Goal: Transaction & Acquisition: Obtain resource

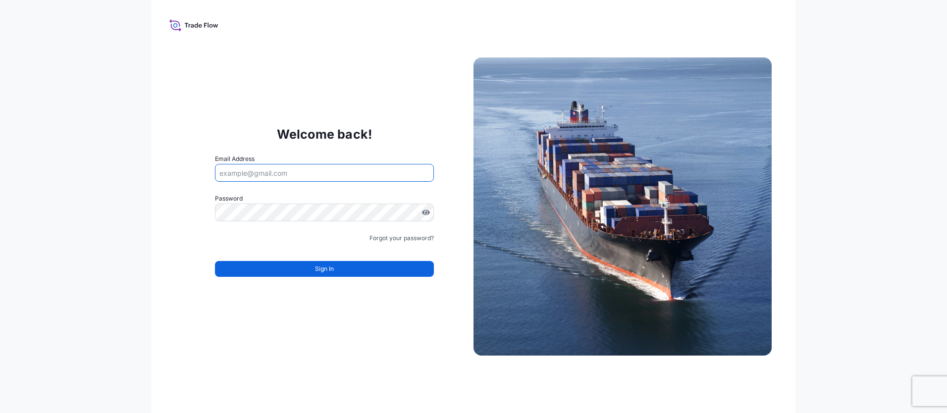
click at [291, 175] on input "Email Address" at bounding box center [324, 173] width 219 height 18
type input "[EMAIL_ADDRESS][DOMAIN_NAME]"
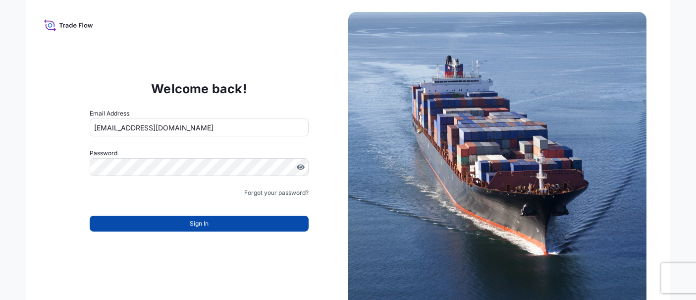
click at [198, 229] on button "Sign In" at bounding box center [199, 223] width 219 height 16
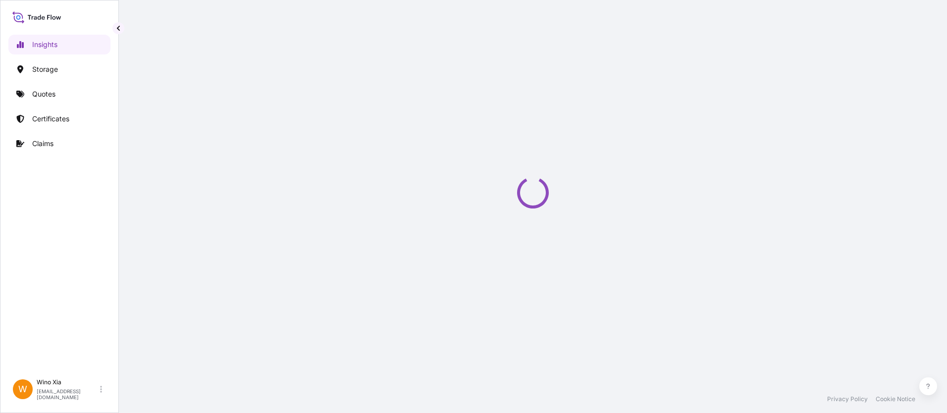
select select "2025"
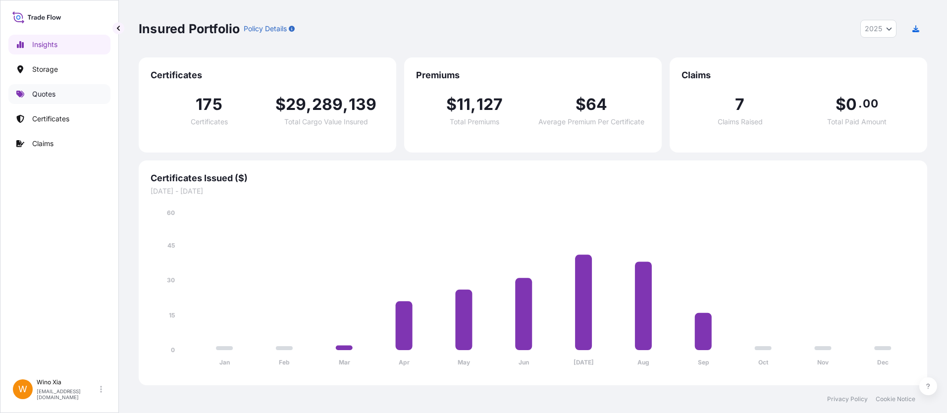
click at [50, 97] on p "Quotes" at bounding box center [43, 94] width 23 height 10
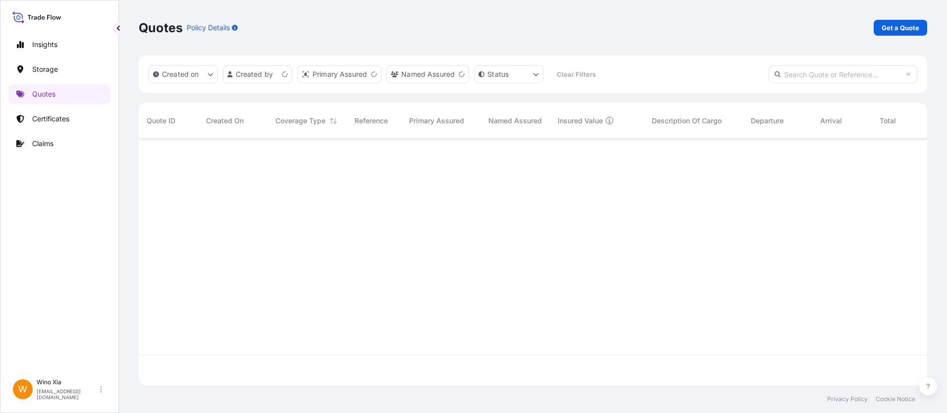
scroll to position [245, 781]
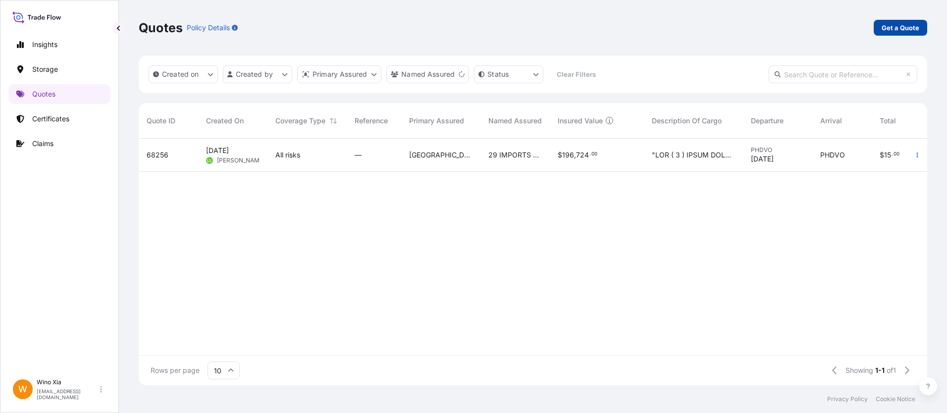
click at [904, 29] on p "Get a Quote" at bounding box center [900, 28] width 38 height 10
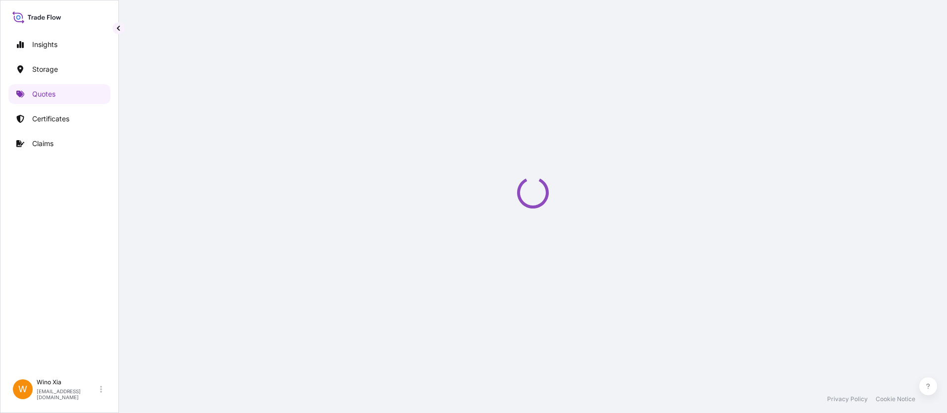
select select "Water"
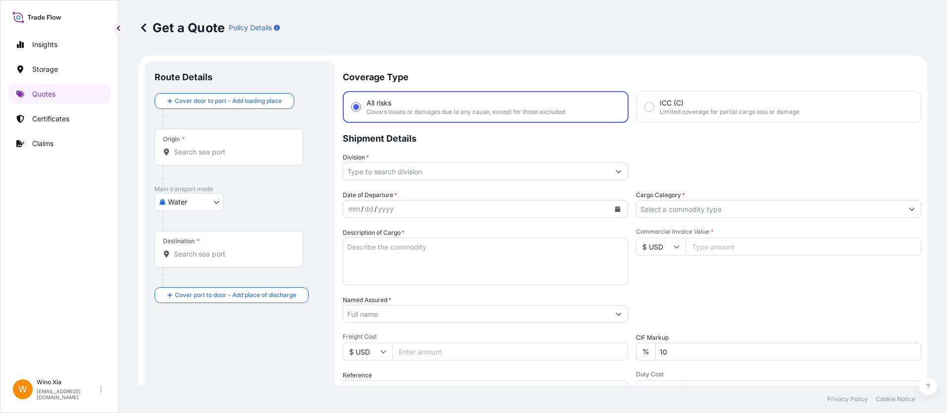
scroll to position [16, 0]
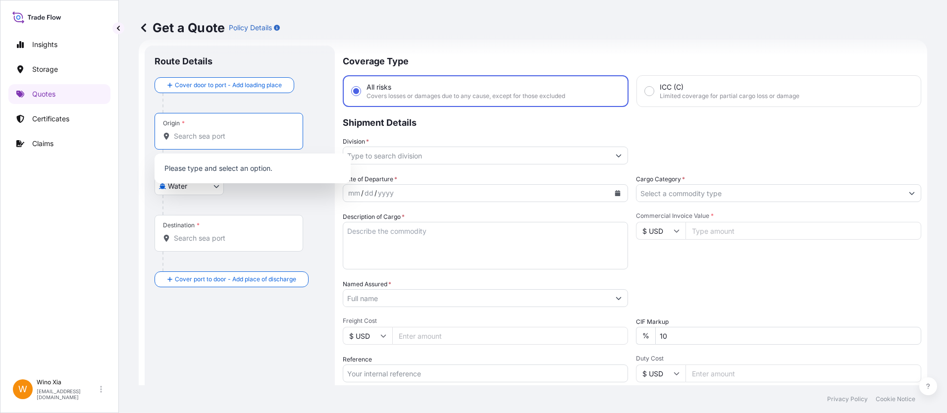
click at [200, 134] on input "Origin *" at bounding box center [232, 136] width 117 height 10
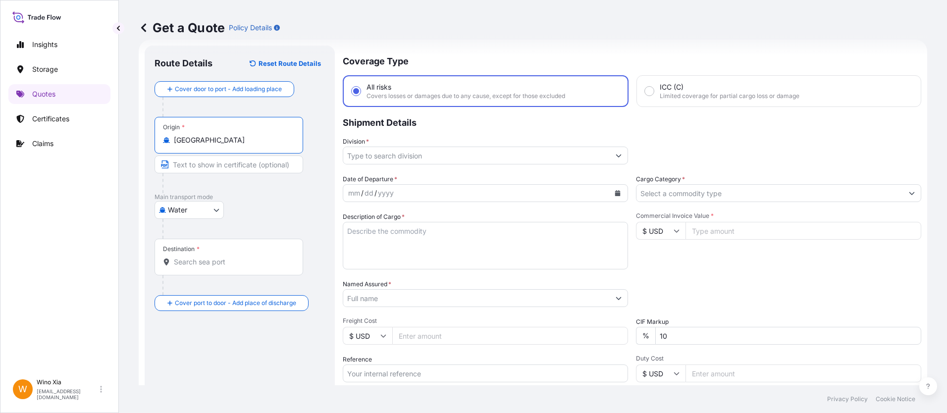
type input "Netherlands"
click at [198, 212] on body "Insights Storage Quotes Certificates Claims W Wino Xia wino.xia@psabdp.com Get …" at bounding box center [473, 206] width 947 height 413
click at [196, 240] on div "Air" at bounding box center [188, 236] width 61 height 18
select select "Air"
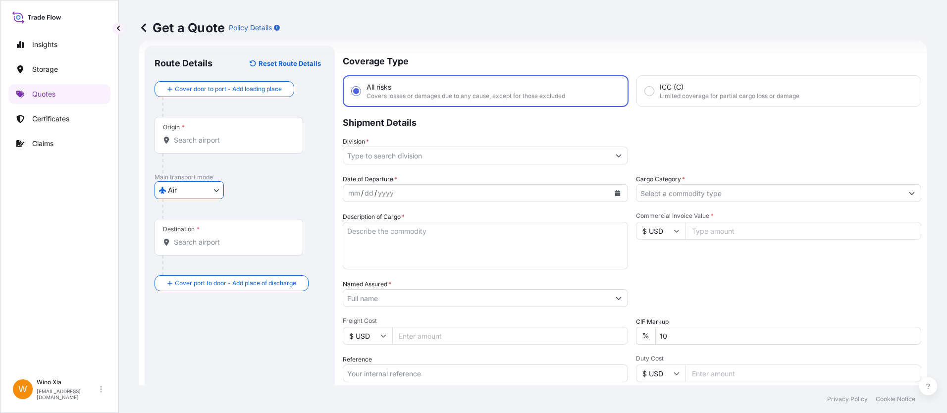
click at [238, 139] on input "Origin *" at bounding box center [232, 140] width 117 height 10
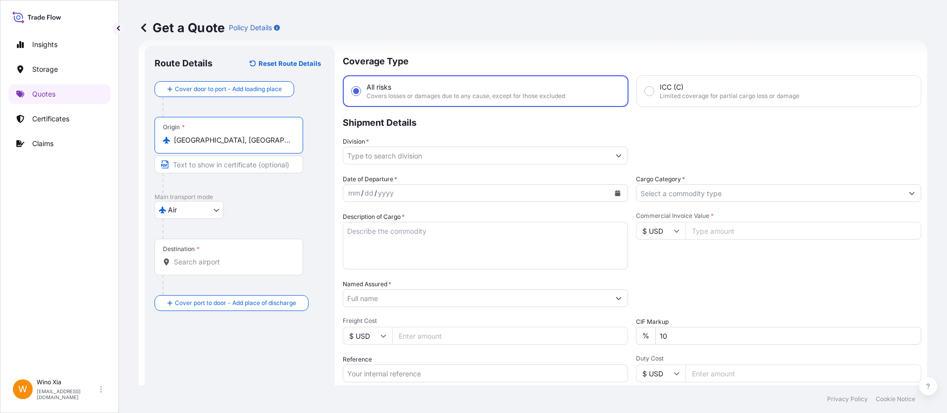
type input "Amsterdam, Netherlands"
click at [239, 167] on input "Text to appear on certificate" at bounding box center [228, 164] width 149 height 18
click at [265, 200] on p "Main transport mode" at bounding box center [239, 197] width 170 height 8
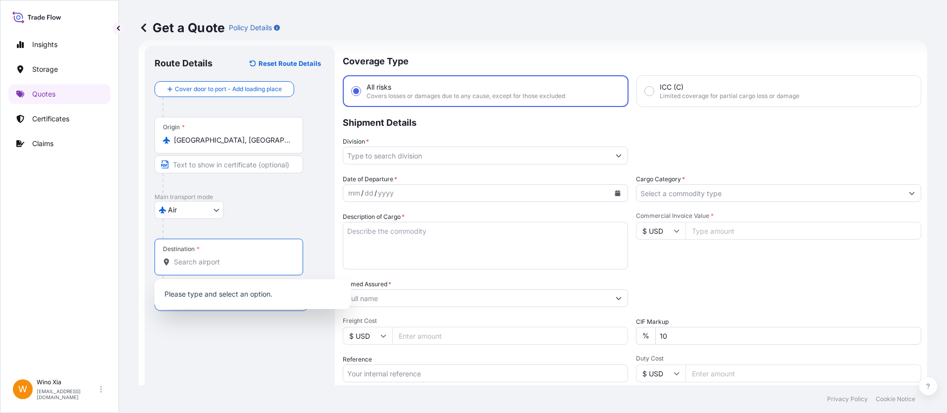
click at [199, 261] on input "Destination *" at bounding box center [232, 262] width 117 height 10
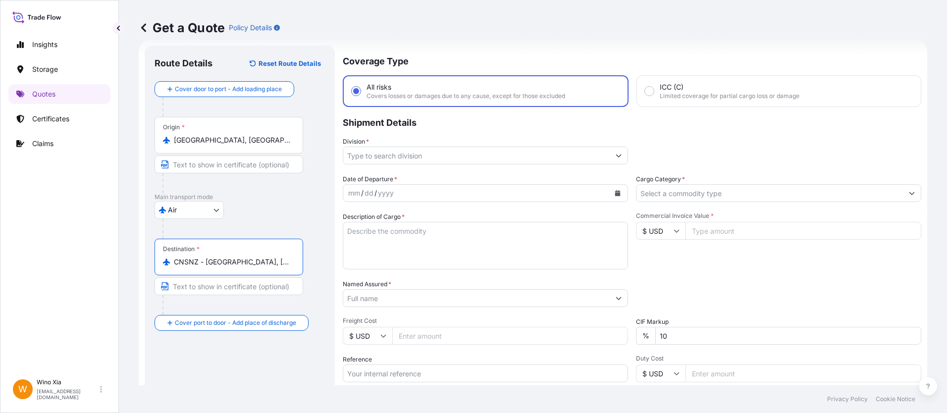
type input "CNSNZ - Shenzhen, China"
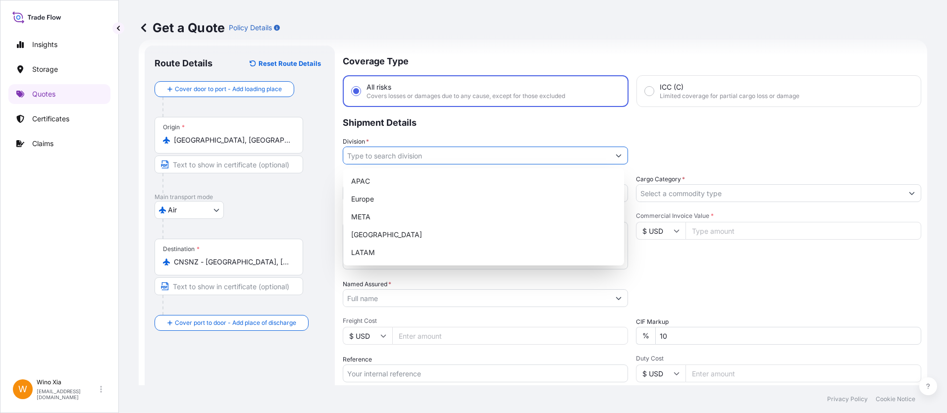
click at [432, 154] on input "Division *" at bounding box center [476, 156] width 266 height 18
click at [399, 175] on div "APAC" at bounding box center [483, 181] width 273 height 18
type input "APAC"
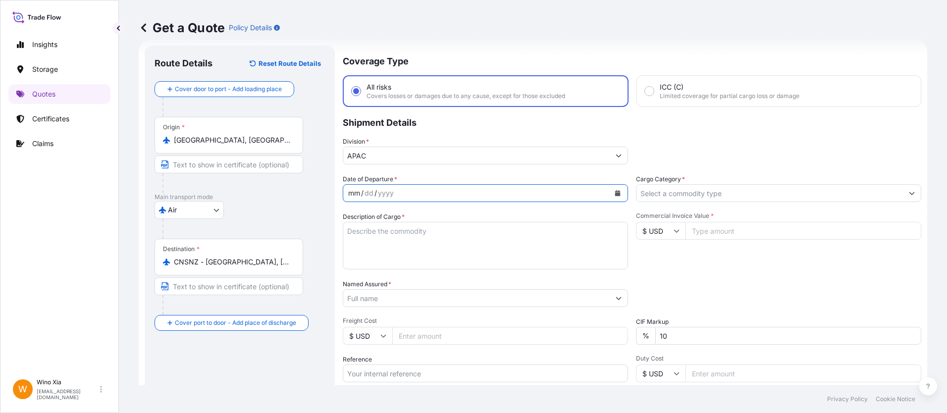
click at [402, 197] on div "mm / dd / yyyy" at bounding box center [476, 193] width 266 height 18
click at [397, 196] on div "mm / dd / yyyy" at bounding box center [476, 193] width 266 height 18
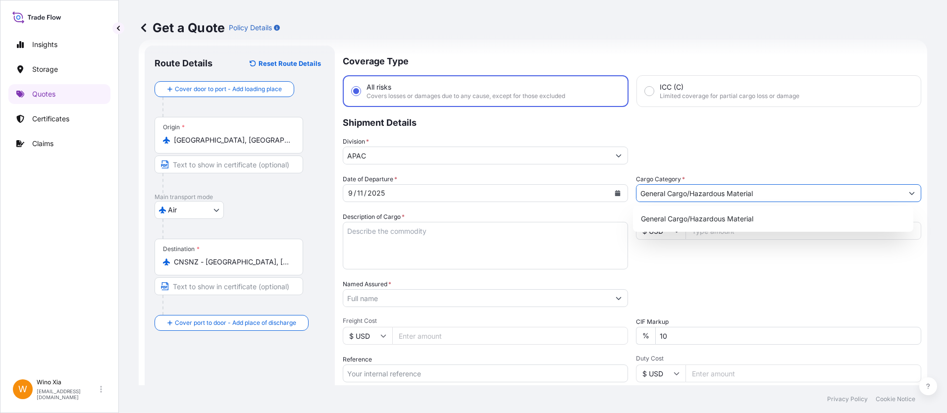
type input "General Cargo/Hazardous Material"
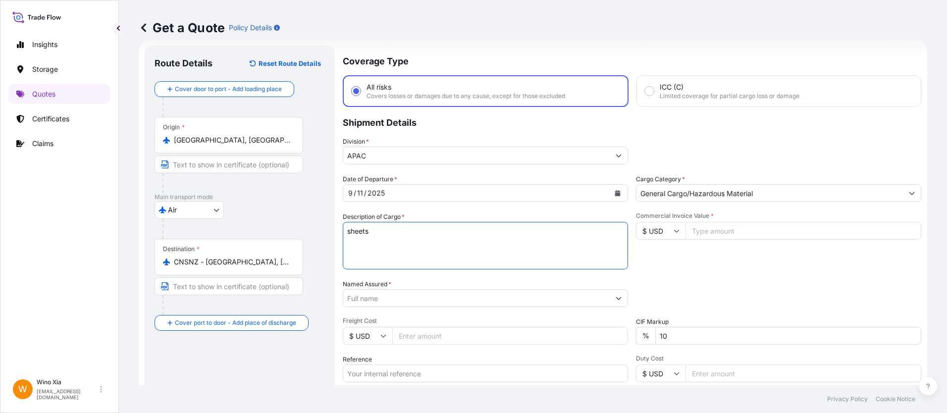
type textarea "H"
type textarea "SHEETS SHIP REF NO: 6300001711"
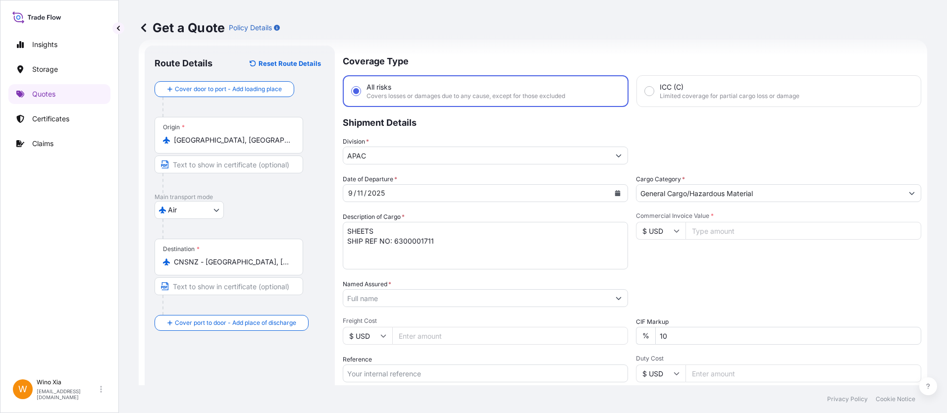
paste input "23466.76"
type input "23466.76"
click at [455, 334] on input "Freight Cost" at bounding box center [510, 336] width 236 height 18
click at [270, 376] on div "Route Details Reset Route Details Cover door to port - Add loading place Place …" at bounding box center [239, 269] width 170 height 428
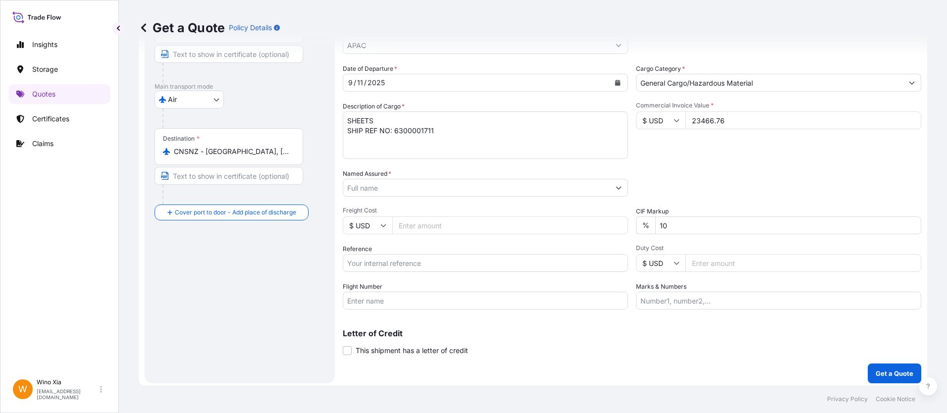
scroll to position [130, 0]
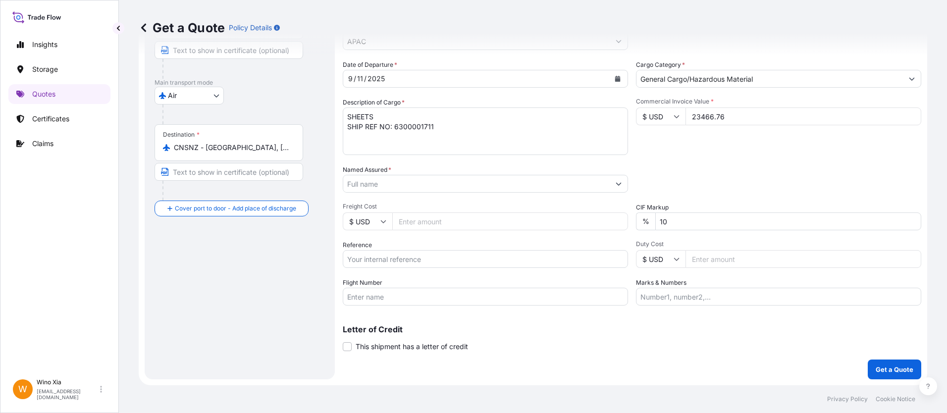
click at [479, 258] on input "Reference" at bounding box center [485, 259] width 285 height 18
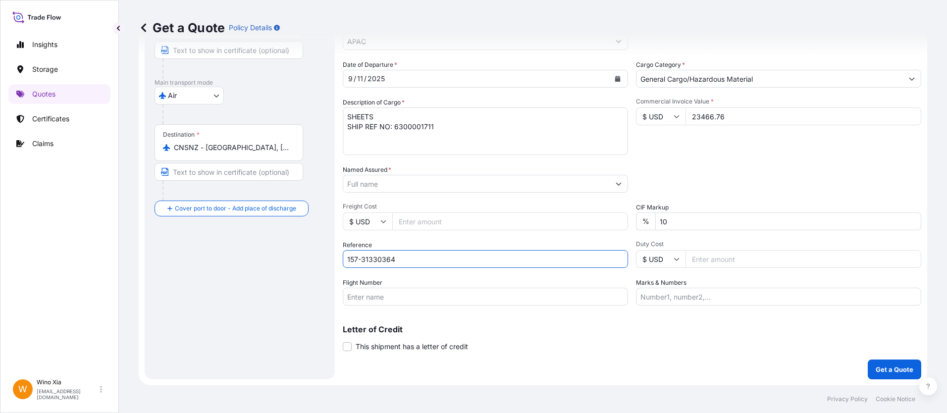
type input "157-31330364"
click at [509, 298] on input "Flight Number" at bounding box center [485, 297] width 285 height 18
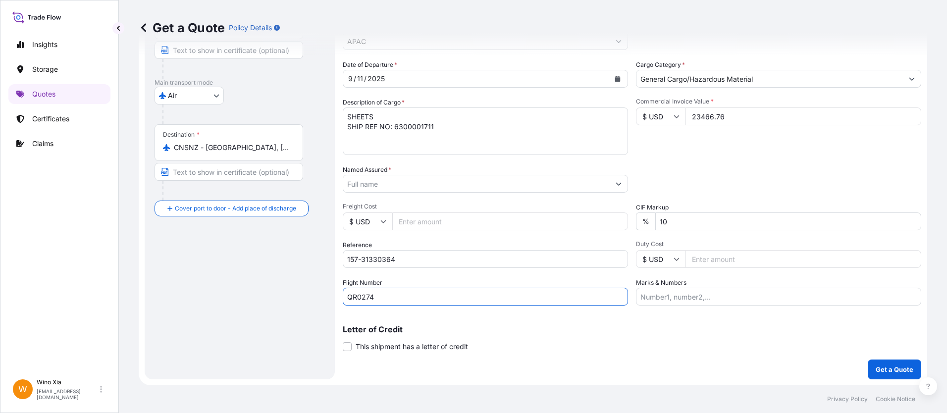
type input "QR0274"
click at [760, 298] on input "Marks & Numbers" at bounding box center [778, 297] width 285 height 18
click at [880, 375] on button "Get a Quote" at bounding box center [893, 369] width 53 height 20
click at [513, 191] on input "Named Assured *" at bounding box center [476, 184] width 266 height 18
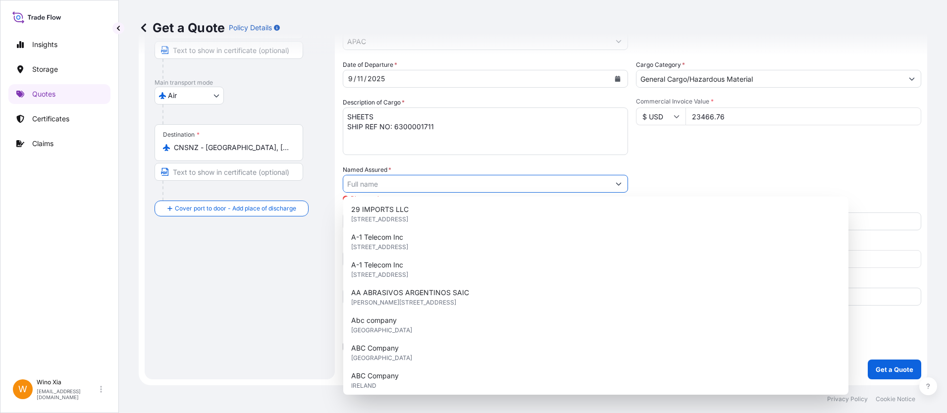
click at [507, 184] on input "Named Assured *" at bounding box center [476, 184] width 266 height 18
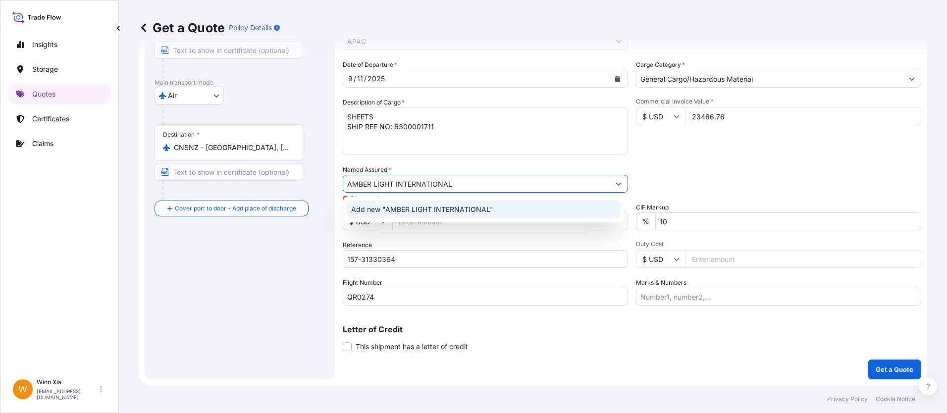
click at [492, 206] on div "Add new "AMBER LIGHT INTERNATIONAL"" at bounding box center [483, 209] width 273 height 18
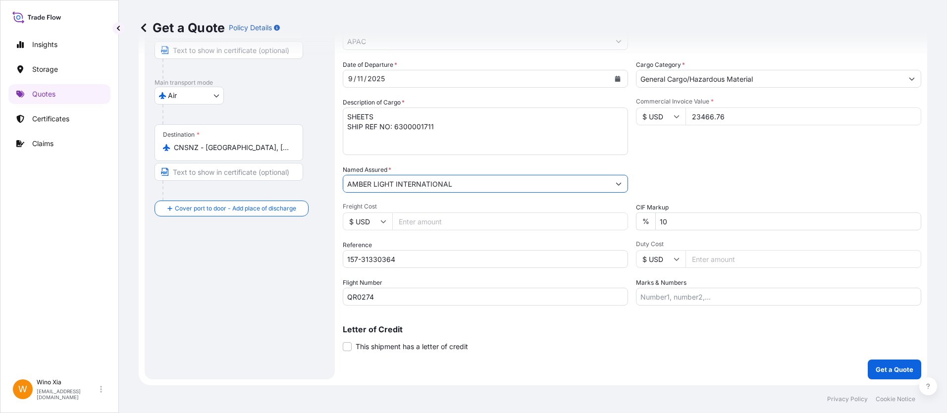
click at [690, 170] on div "Packing Category Type to search a container mode Please select a primary mode o…" at bounding box center [778, 179] width 285 height 28
click at [616, 182] on icon "Show suggestions" at bounding box center [618, 184] width 6 height 6
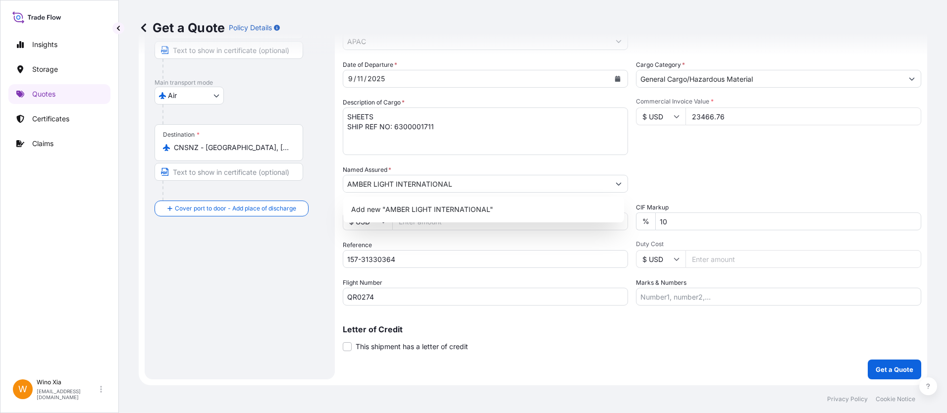
click at [689, 179] on div "Packing Category Type to search a container mode Please select a primary mode o…" at bounding box center [778, 179] width 285 height 28
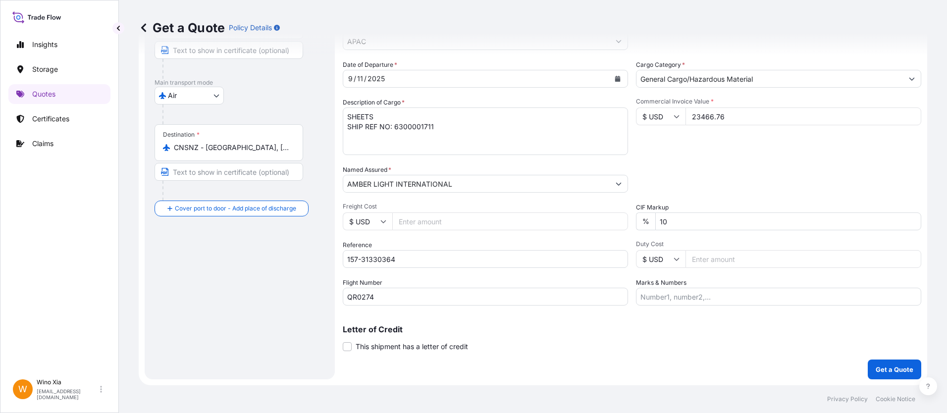
scroll to position [0, 0]
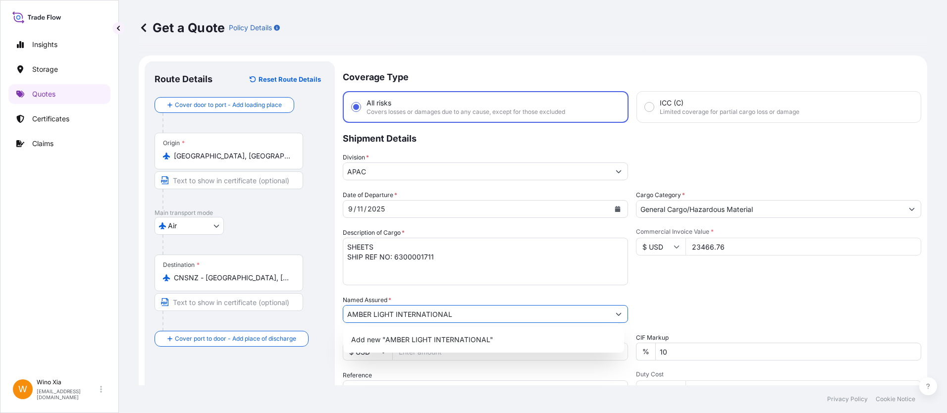
click at [481, 315] on input "AMBER LIGHT INTERNATIONAL" at bounding box center [476, 314] width 266 height 18
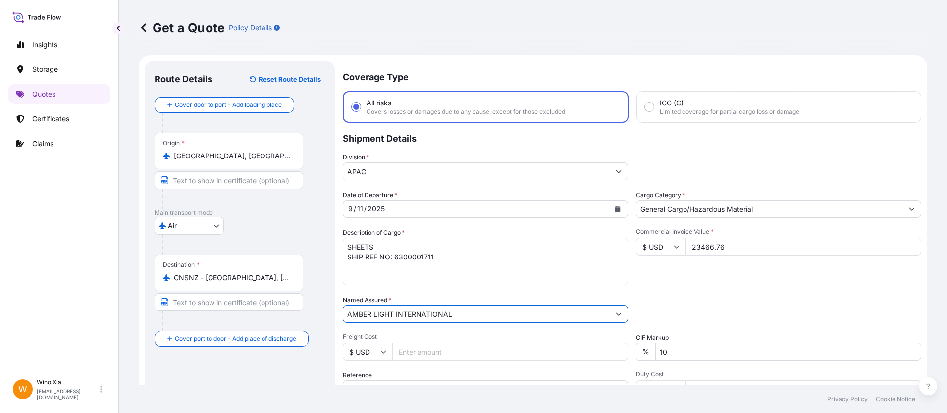
click at [721, 303] on div "Packing Category Type to search a container mode Please select a primary mode o…" at bounding box center [778, 309] width 285 height 28
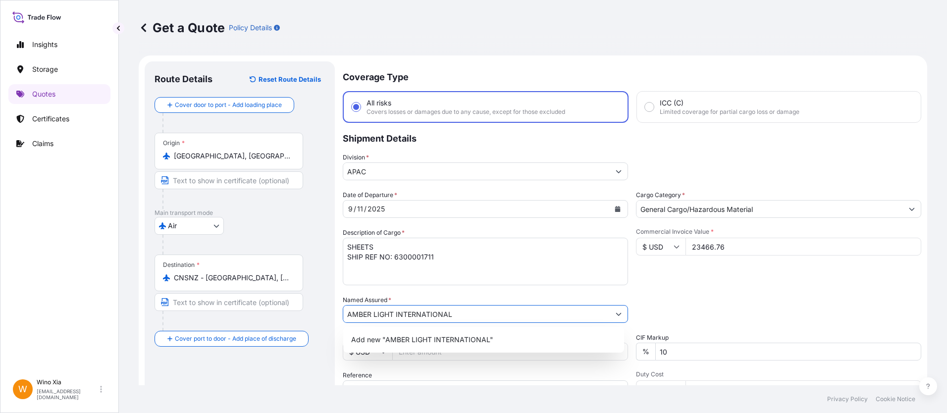
click at [463, 320] on input "AMBER LIGHT INTERNATIONAL" at bounding box center [476, 314] width 266 height 18
click at [489, 317] on input "AMBER LIGHT INTERNATIONAL TRADE" at bounding box center [476, 314] width 266 height 18
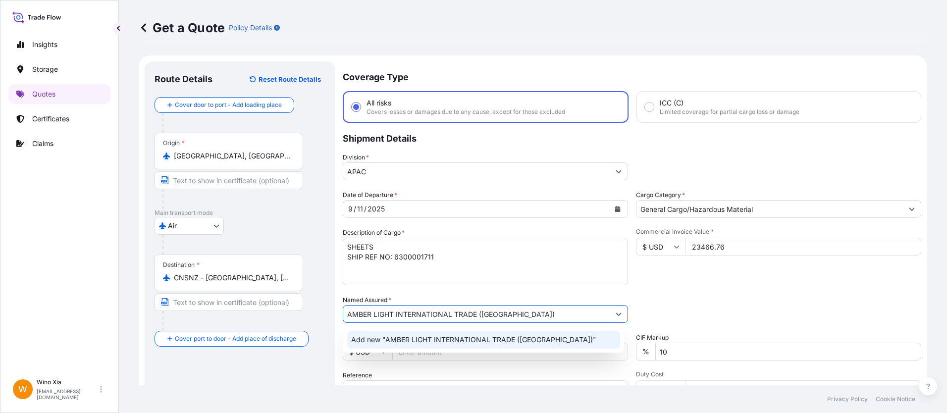
click at [521, 315] on input "AMBER LIGHT INTERNATIONAL TRADE (SHANGHAI)" at bounding box center [476, 314] width 266 height 18
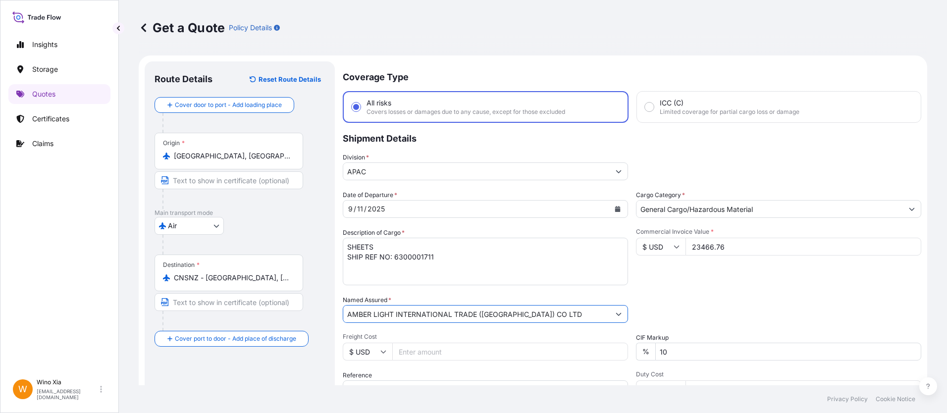
type input "AMBER LIGHT INTERNATIONAL TRADE (SHANGHAI) CO LTD"
click at [780, 294] on div "Date of Departure * 9 / 11 / 2025 Cargo Category * General Cargo/Hazardous Mate…" at bounding box center [632, 313] width 578 height 246
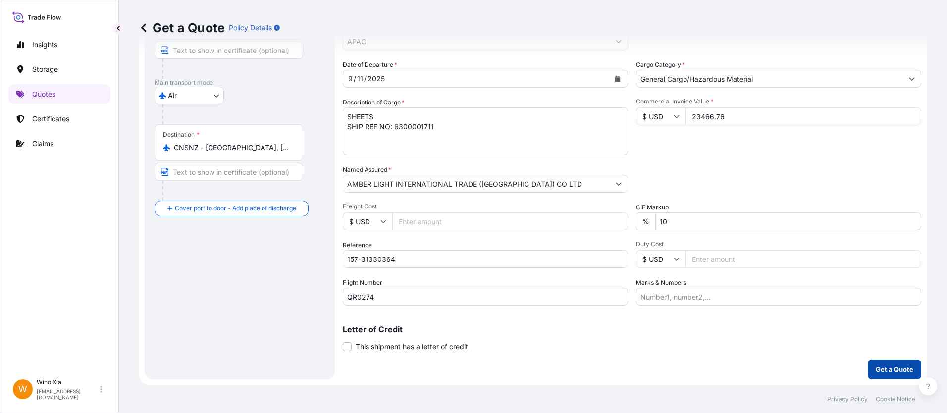
click at [894, 373] on p "Get a Quote" at bounding box center [894, 369] width 38 height 10
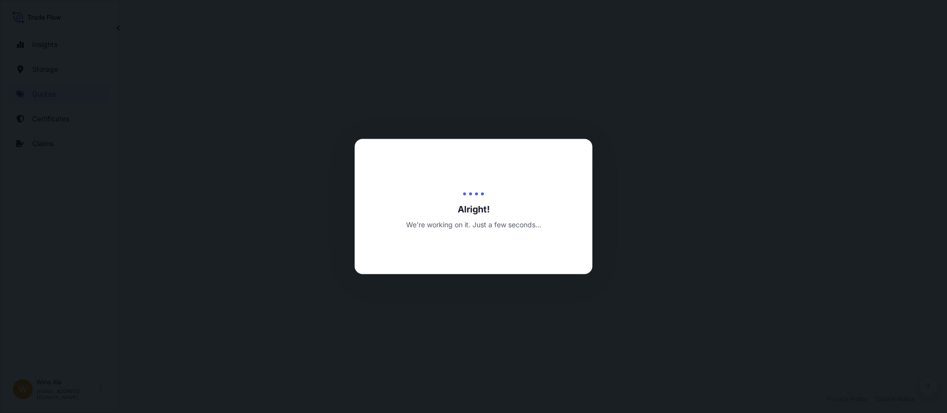
select select "Air"
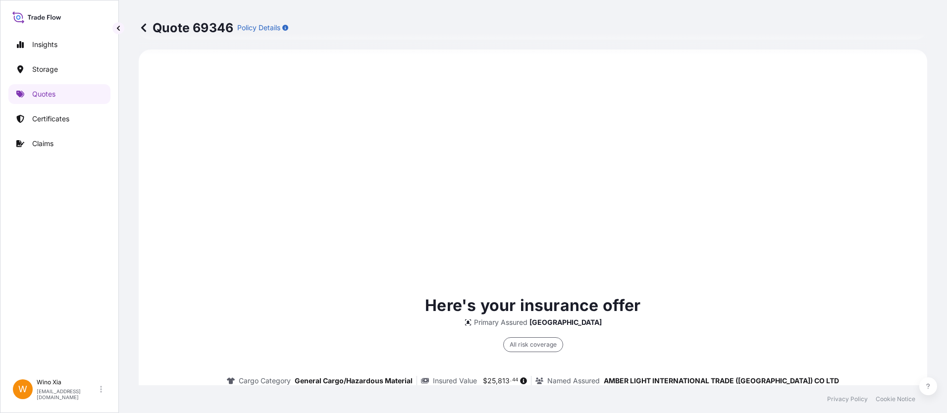
scroll to position [723, 0]
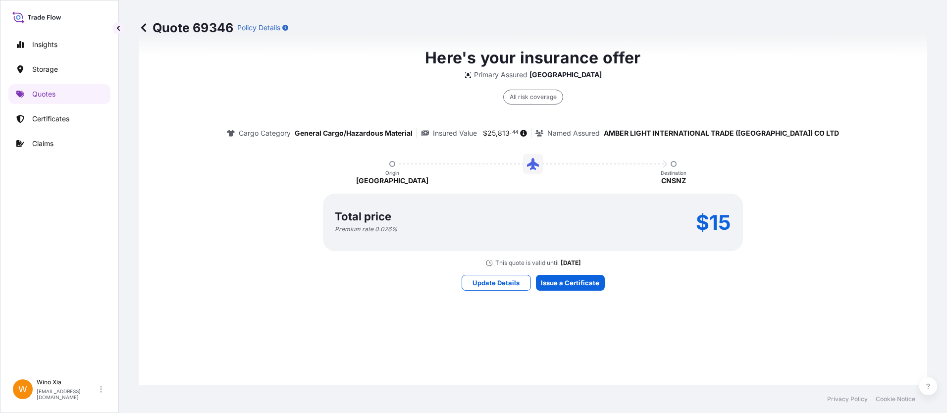
click at [665, 331] on div "Here's your insurance offer Primary Assured China All risk coverage Cargo Categ…" at bounding box center [532, 168] width 760 height 704
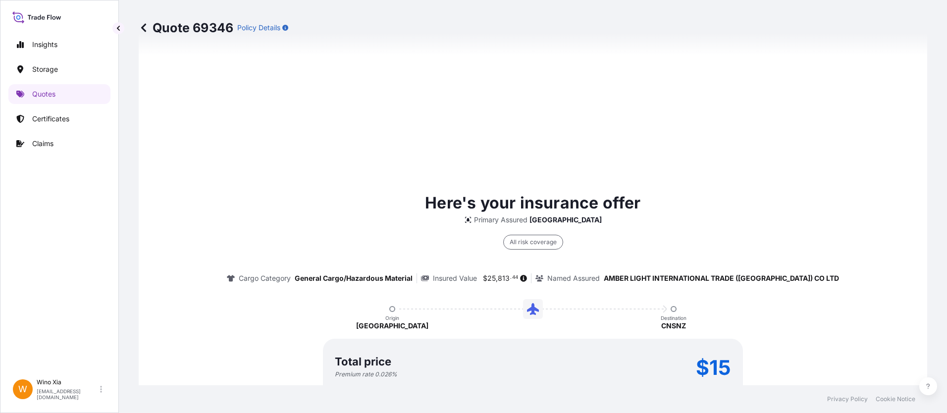
scroll to position [1453, 0]
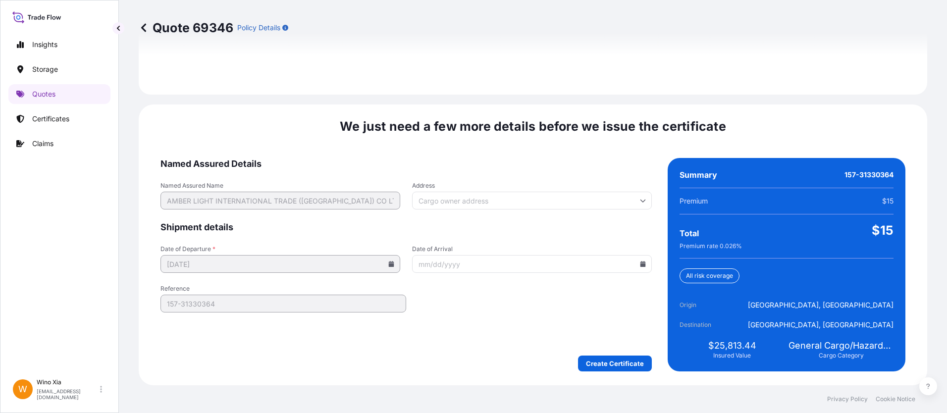
click at [488, 200] on input "Address" at bounding box center [532, 201] width 240 height 18
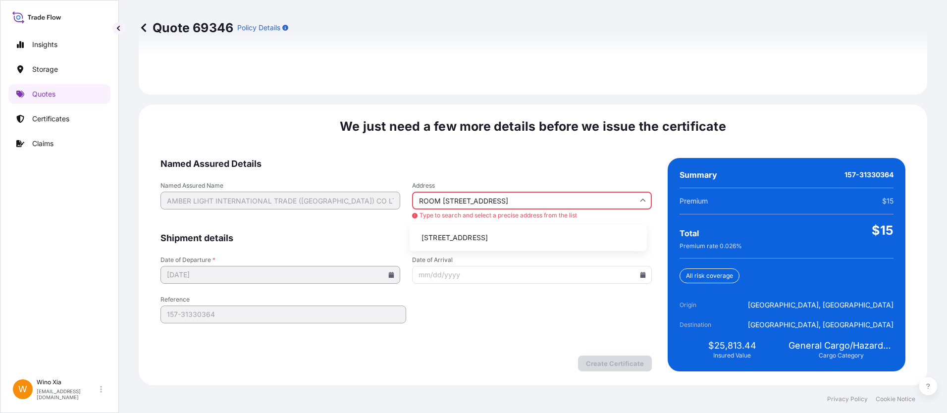
scroll to position [0, 105]
click at [407, 259] on div "Date of Departure * 09/11/2025 Date of Arrival" at bounding box center [405, 270] width 491 height 28
click at [509, 203] on input "ROOM 1009 TONGSHENG BUILDING NO 458 FUSHAN ROAD 200122 SHANGHAI PUDONG CHINA" at bounding box center [532, 201] width 240 height 18
click at [555, 203] on input "ROOM 1009 TONGSHENG BUILDING NO 458 FUSHAN ROAD 200122 SHANGHAI PUDONG CHINA" at bounding box center [532, 201] width 240 height 18
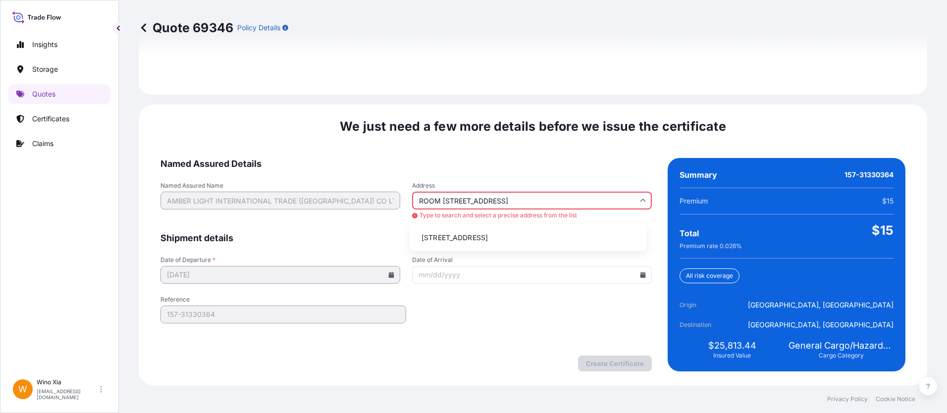
click at [438, 237] on li "458 Fushan Road, Pudong, Shanghai, China" at bounding box center [527, 237] width 229 height 19
type input "458 Fu Shan Lu, Pu Dong Xin Qu, Shang Hai Shi, China, 200122"
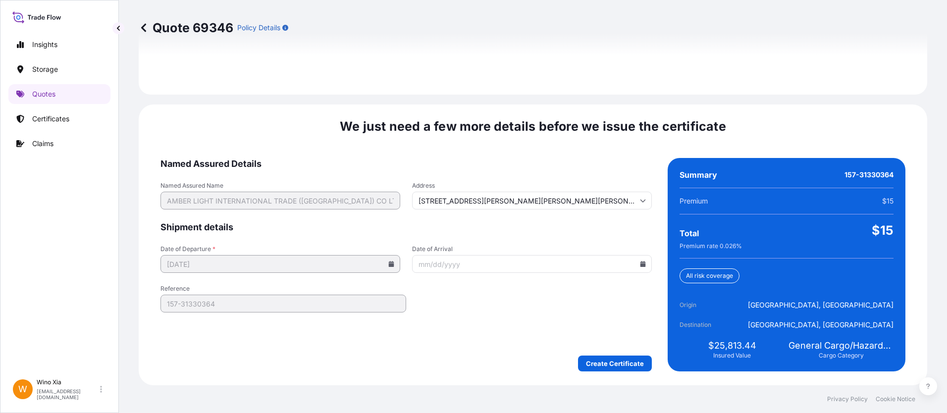
click at [476, 204] on input "458 Fu Shan Lu, Pu Dong Xin Qu, Shang Hai Shi, China, 200122" at bounding box center [532, 201] width 240 height 18
click at [443, 201] on input "458 Fu Shan Lu, Pu Dong Xin Qu, Shang Hai Shi, China, 200122" at bounding box center [532, 201] width 240 height 18
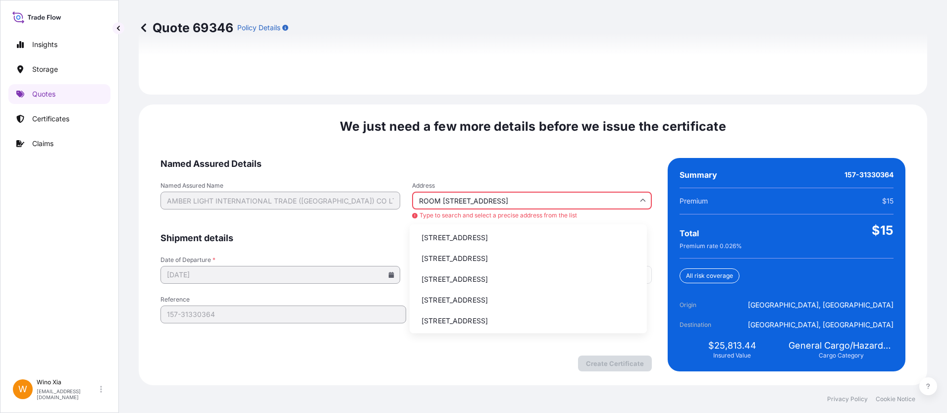
scroll to position [0, 105]
type input "ROOM 1009 TONGSHENG BUILDING NO 458 FUSHAN ROAD 200122 SHANGHAI PUDONG CHINA"
click at [463, 278] on input "Date of Arrival" at bounding box center [532, 275] width 240 height 18
type input "1"
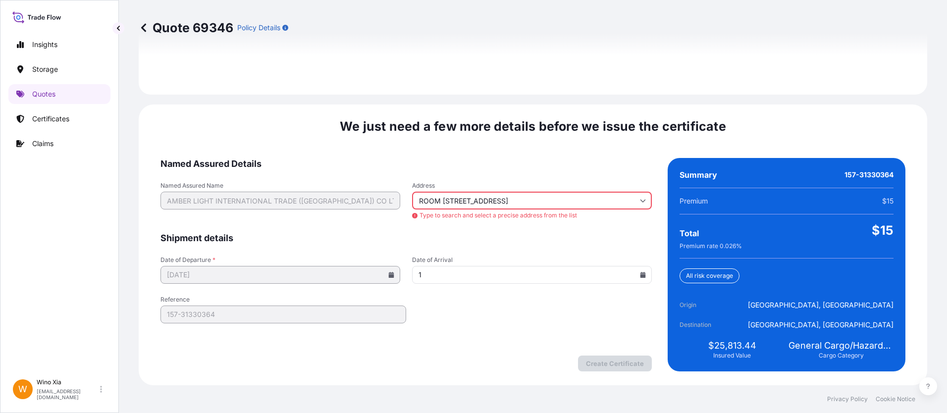
type input "458 Fu Shan Lu, Pu Dong Xin Qu, Shang Hai Shi, China, 200122"
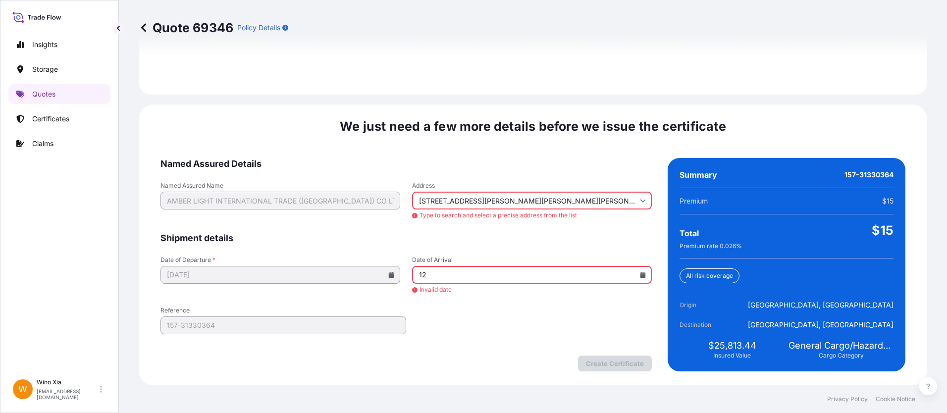
type input "1"
click at [474, 306] on form "Named Assured Details Named Assured Name AMBER LIGHT INTERNATIONAL TRADE (SHANG…" at bounding box center [405, 264] width 491 height 213
click at [424, 277] on input "09122025" at bounding box center [532, 275] width 240 height 18
click at [640, 274] on icon at bounding box center [643, 275] width 6 height 6
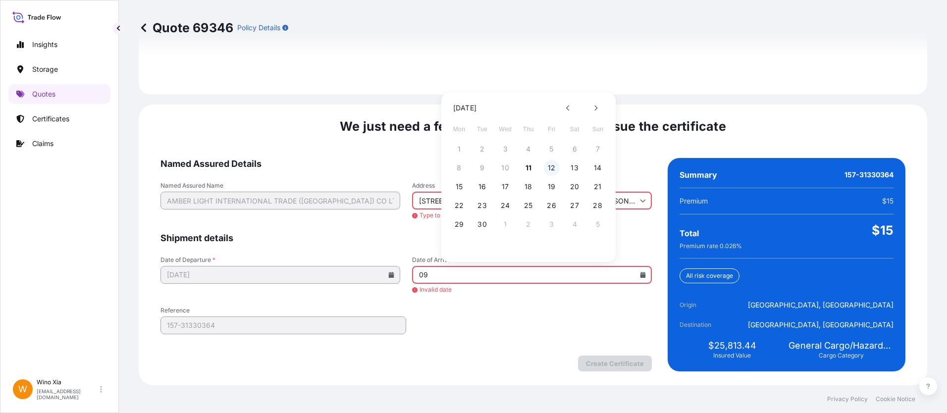
click at [554, 171] on button "12" at bounding box center [552, 168] width 16 height 16
type input "09/12/2025"
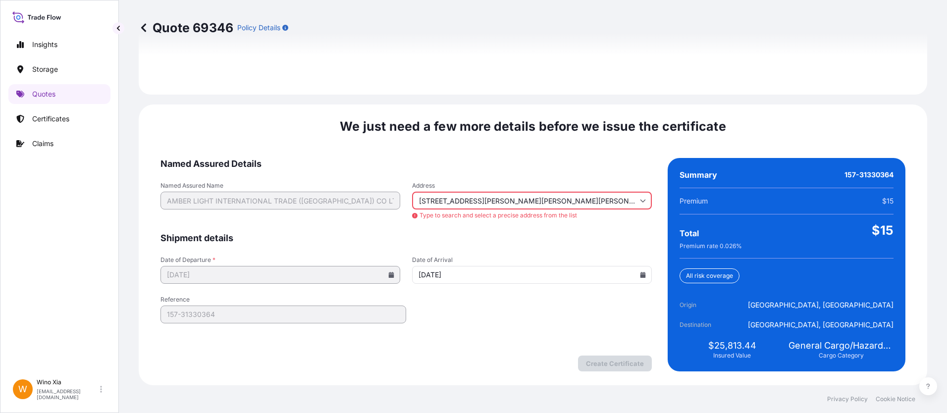
click at [385, 163] on span "Named Assured Details" at bounding box center [405, 164] width 491 height 12
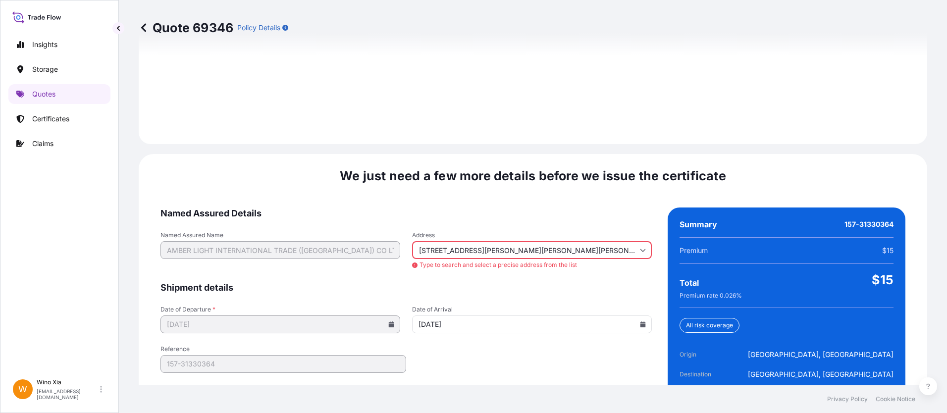
scroll to position [1453, 0]
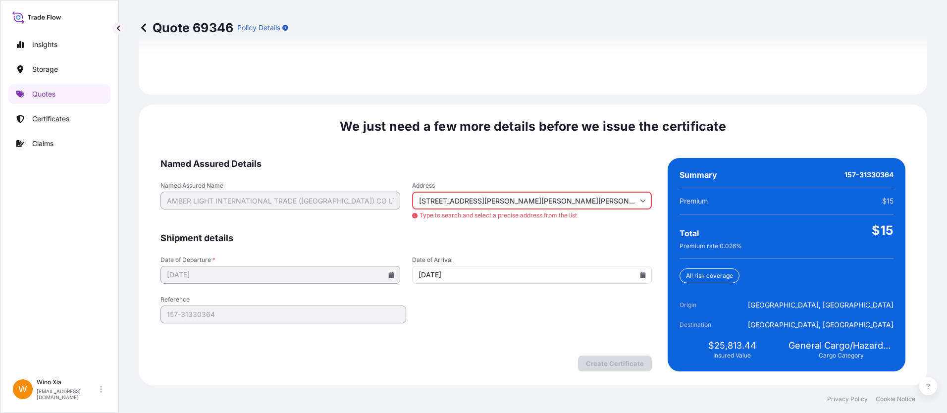
click at [557, 248] on form "Named Assured Details Named Assured Name AMBER LIGHT INTERNATIONAL TRADE (SHANG…" at bounding box center [405, 264] width 491 height 213
click at [634, 250] on form "Named Assured Details Named Assured Name AMBER LIGHT INTERNATIONAL TRADE (SHANG…" at bounding box center [405, 264] width 491 height 213
click at [542, 268] on input "09/12/2025" at bounding box center [532, 275] width 240 height 18
click at [412, 218] on span "Type to search and select a precise address from the list" at bounding box center [532, 215] width 240 height 8
click at [412, 216] on icon at bounding box center [414, 215] width 5 height 5
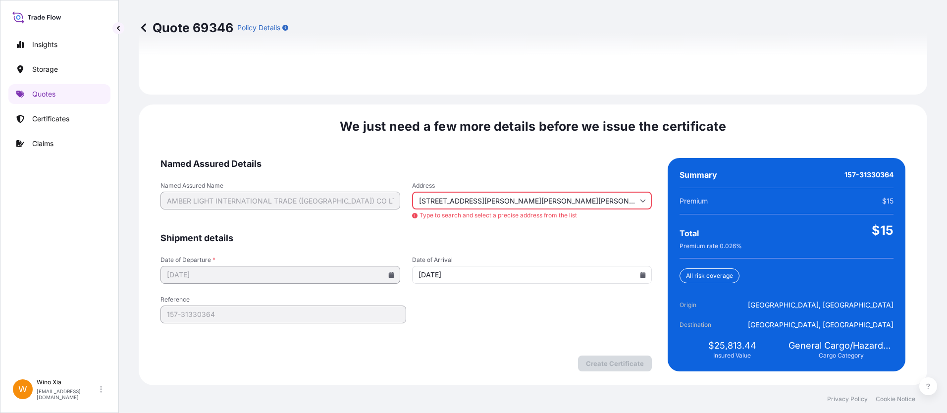
click at [476, 206] on input "458 Fu Shan Lu, Pu Dong Xin Qu, Shang Hai Shi, China, 200122" at bounding box center [532, 201] width 240 height 18
click at [470, 242] on li "458 Fu Shan Lu, Pudong, Shanghai, China, 200122" at bounding box center [527, 237] width 229 height 19
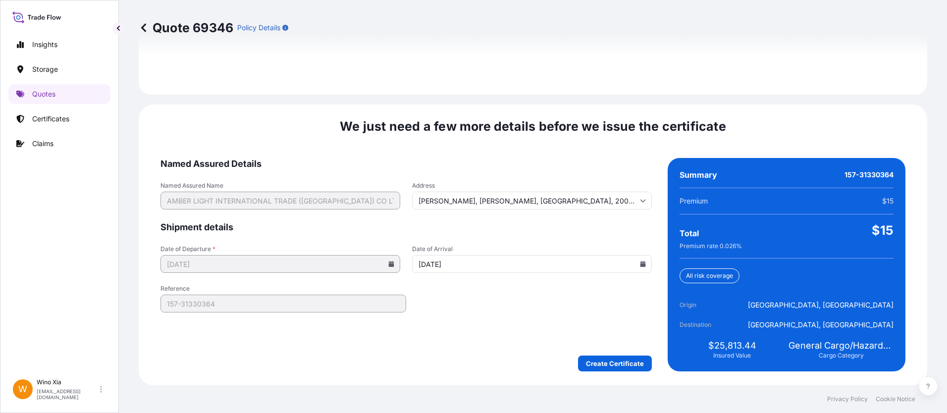
click at [547, 336] on form "Named Assured Details Named Assured Name AMBER LIGHT INTERNATIONAL TRADE (SHANG…" at bounding box center [405, 264] width 491 height 213
click at [590, 352] on form "Named Assured Details Named Assured Name AMBER LIGHT INTERNATIONAL TRADE (SHANG…" at bounding box center [405, 264] width 491 height 213
click at [569, 197] on input "Fu Shan Lu, Pu Dong Xin Qu, China, 200122" at bounding box center [532, 201] width 240 height 18
click at [525, 200] on input "Fu Shan Lu, Pu Dong Xin Qu, China, 200122" at bounding box center [532, 201] width 240 height 18
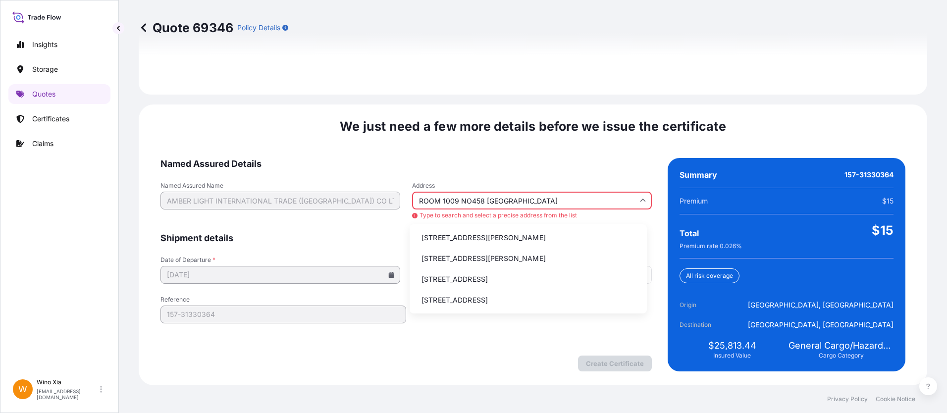
click at [464, 198] on input "ROOM 1009 NO458 SHANGHAI" at bounding box center [532, 201] width 240 height 18
drag, startPoint x: 459, startPoint y: 199, endPoint x: 593, endPoint y: 200, distance: 133.7
click at [593, 200] on input "ROOM 1009 NO458 SHANGHAI" at bounding box center [532, 201] width 240 height 18
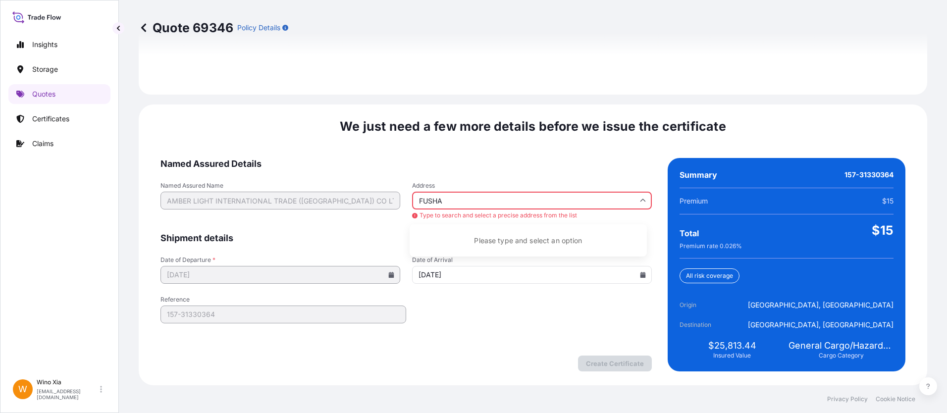
type input "FUSHAN"
type input "Fu Shan Lu, Pu Dong Xin Qu, China, 200122"
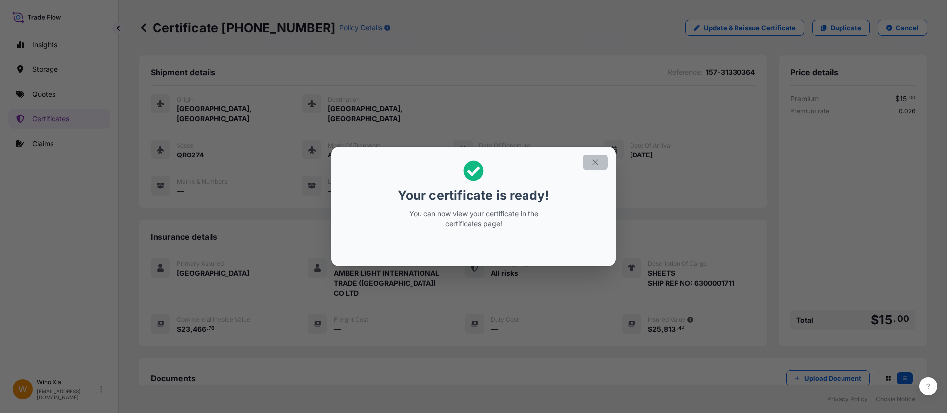
click at [593, 159] on icon "button" at bounding box center [595, 162] width 9 height 9
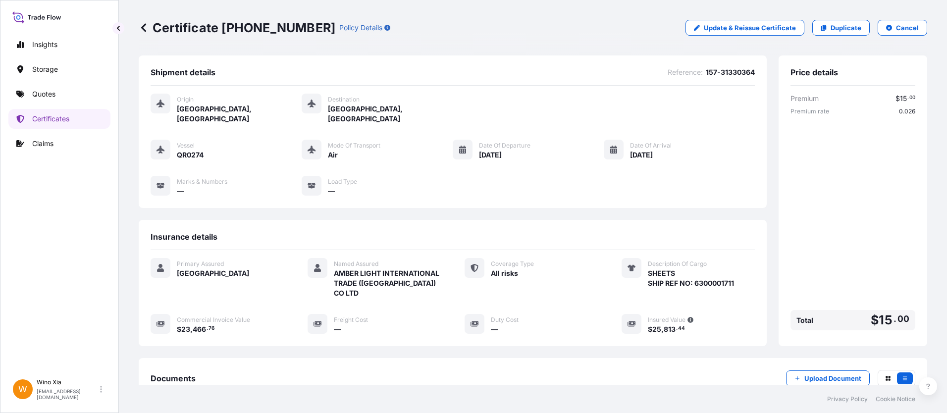
scroll to position [117, 0]
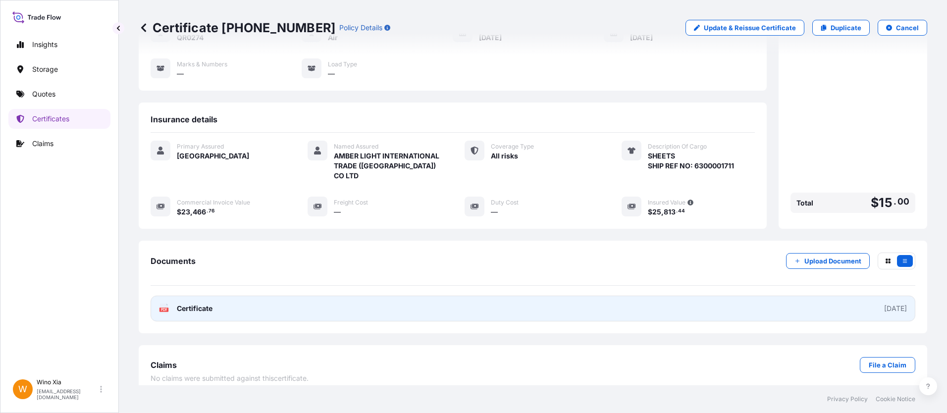
click at [211, 303] on span "Certificate" at bounding box center [195, 308] width 36 height 10
